Goal: Check status: Check status

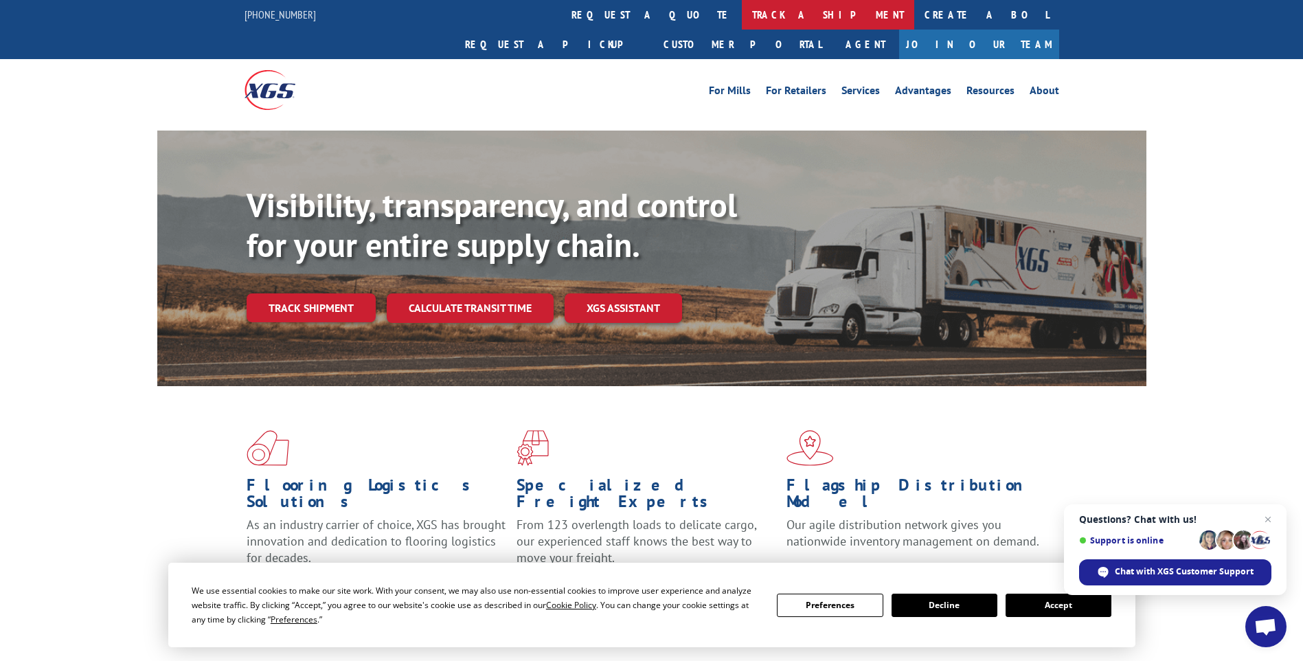
click at [742, 14] on link "track a shipment" at bounding box center [828, 15] width 172 height 30
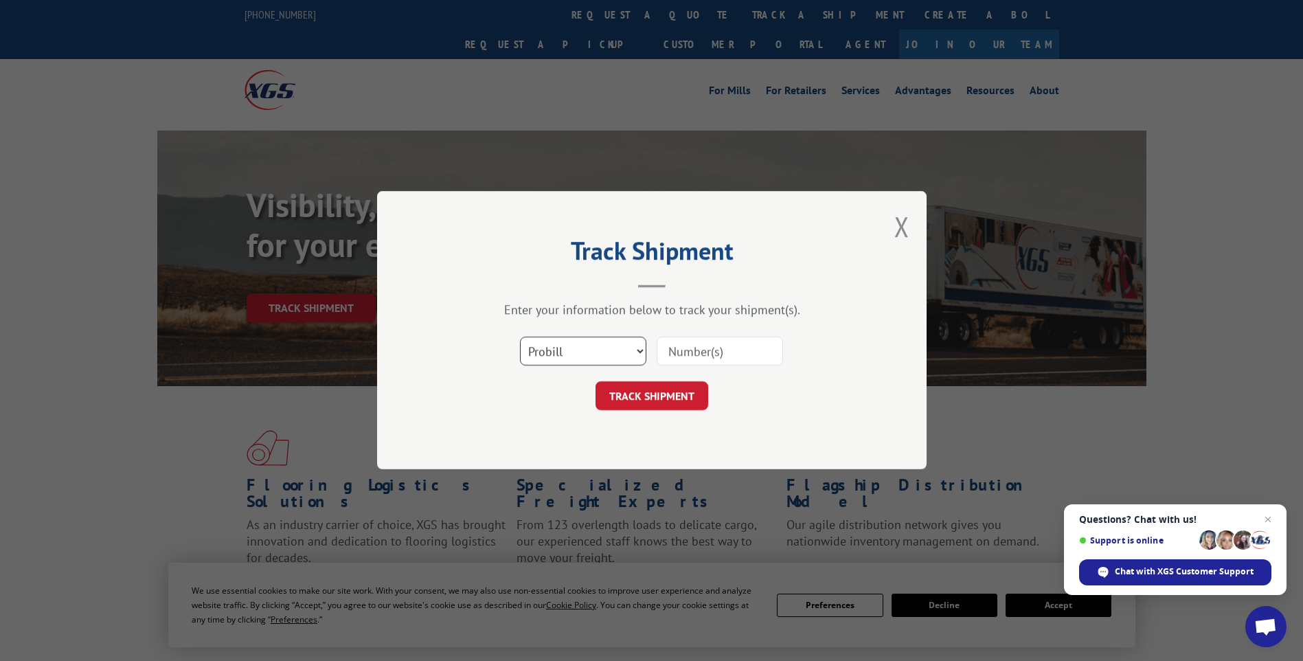
click at [562, 352] on select "Select category... Probill BOL PO" at bounding box center [583, 351] width 126 height 29
drag, startPoint x: 563, startPoint y: 349, endPoint x: 545, endPoint y: 349, distance: 17.9
click at [545, 349] on select "Select category... Probill BOL PO" at bounding box center [583, 351] width 126 height 29
click at [708, 354] on input at bounding box center [720, 351] width 126 height 29
paste input "17590461"
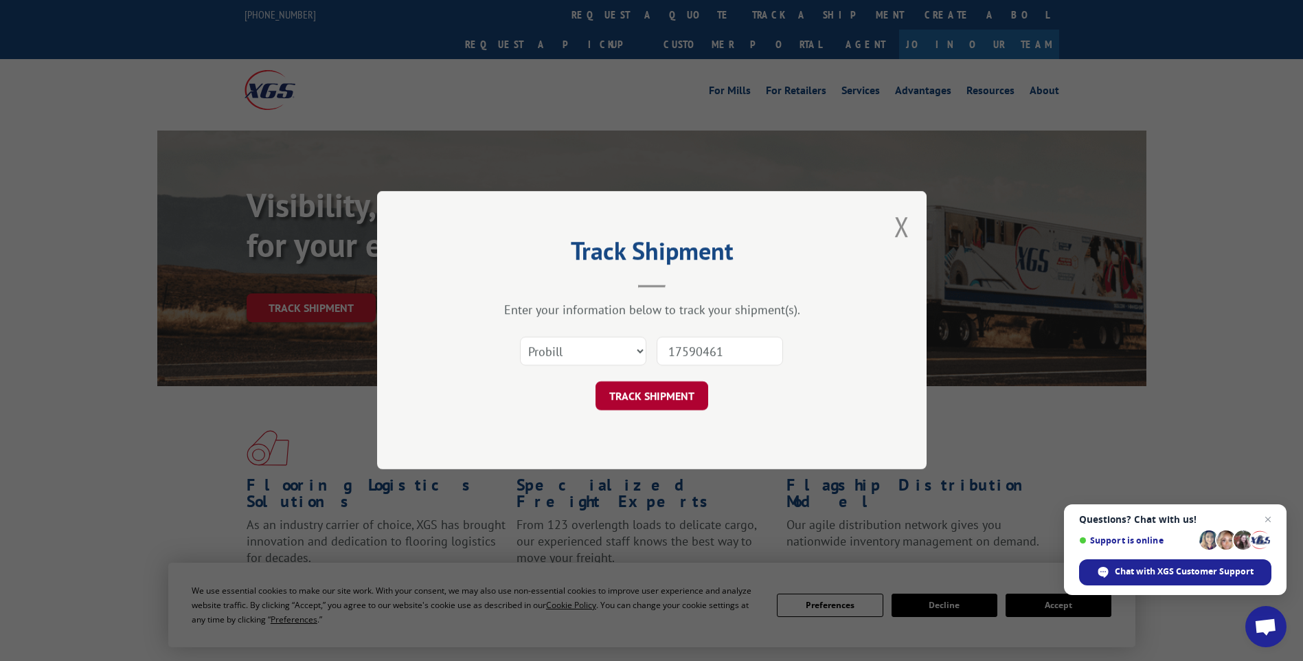
type input "17590461"
click at [659, 399] on button "TRACK SHIPMENT" at bounding box center [652, 396] width 113 height 29
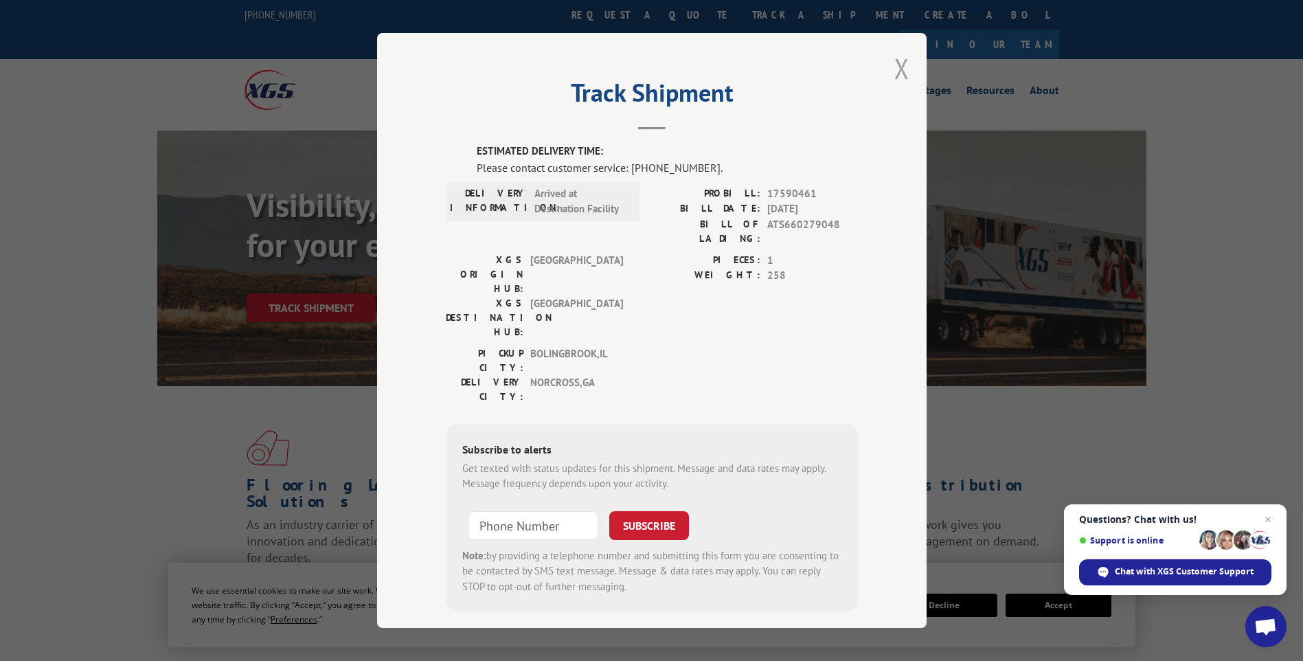
click at [900, 68] on button "Close modal" at bounding box center [902, 68] width 15 height 36
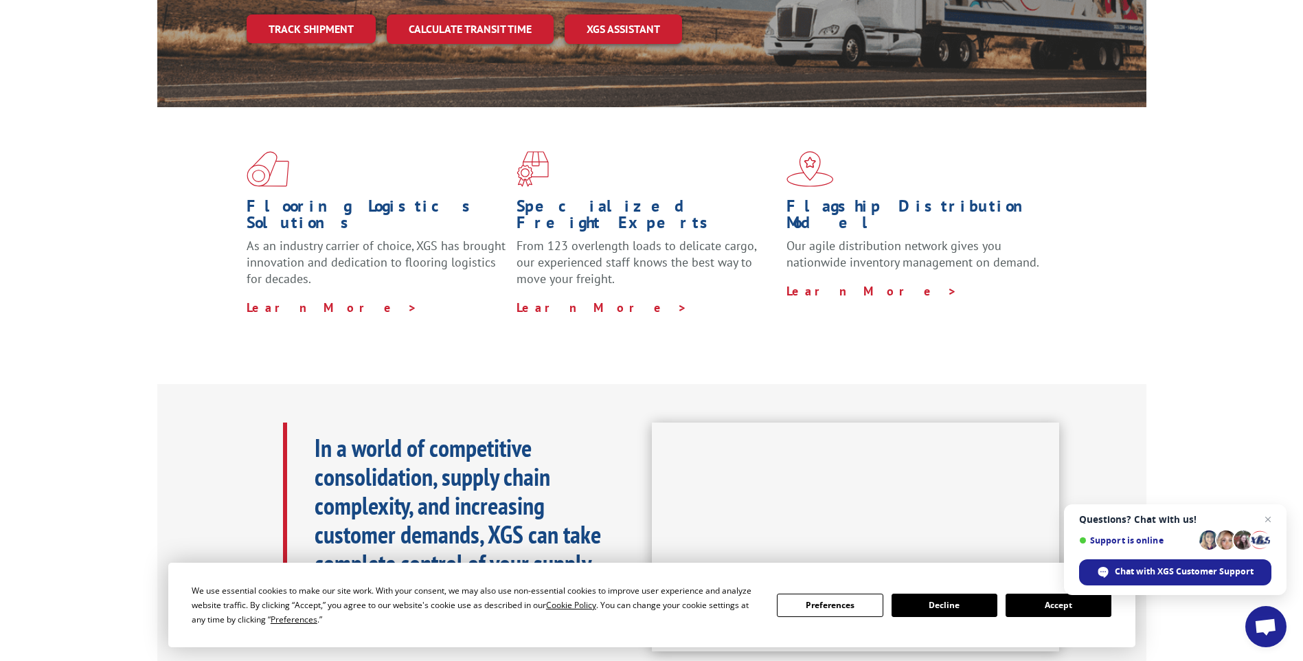
scroll to position [550, 0]
